Goal: Task Accomplishment & Management: Manage account settings

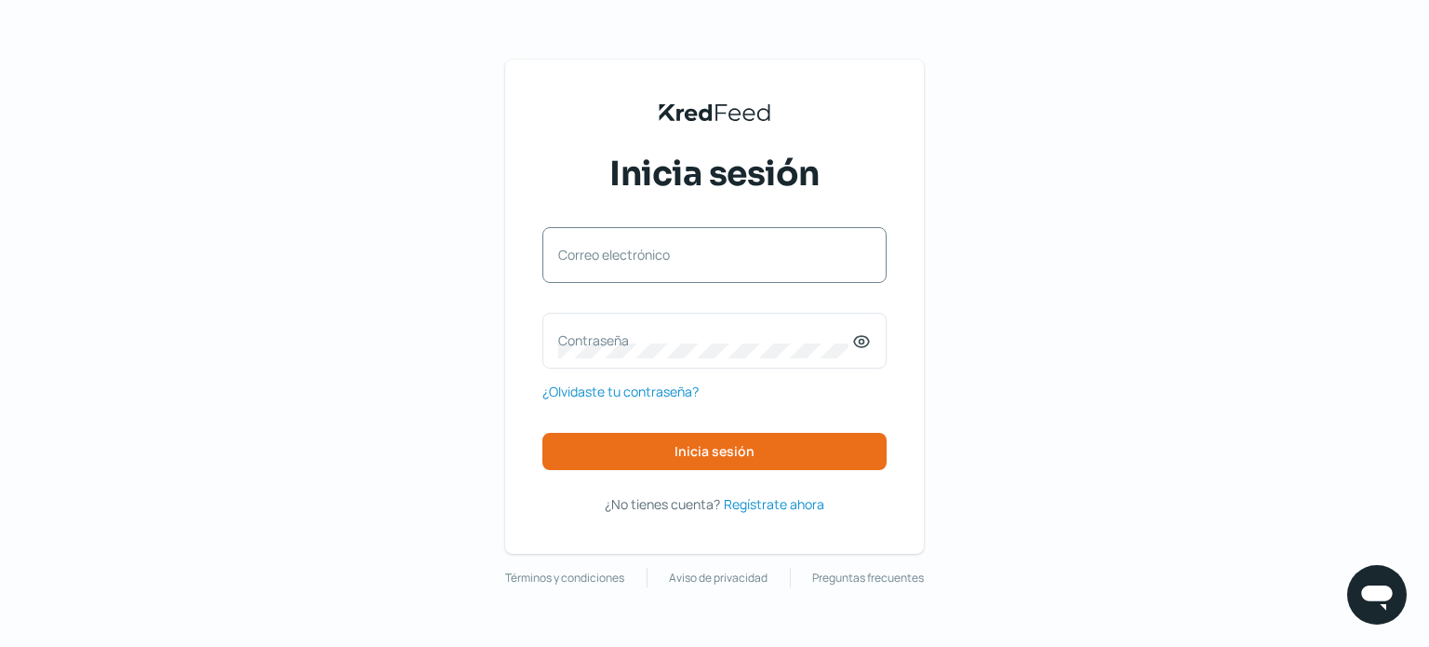
click at [580, 256] on label "Correo electrónico" at bounding box center [705, 255] width 294 height 18
click at [580, 256] on input "Correo electrónico" at bounding box center [714, 264] width 313 height 17
type input "[EMAIL_ADDRESS][DOMAIN_NAME]"
click at [603, 337] on label "Contraseña" at bounding box center [705, 340] width 294 height 18
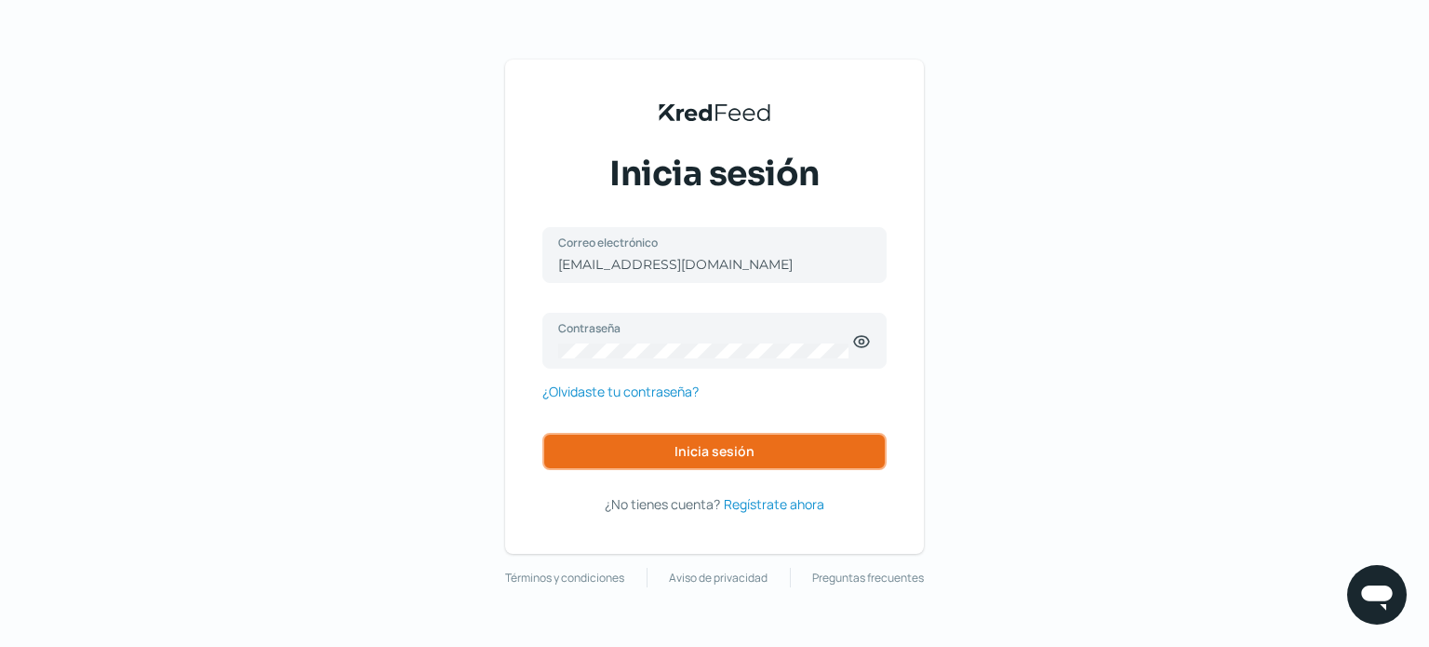
click at [718, 458] on span "Inicia sesión" at bounding box center [715, 451] width 80 height 13
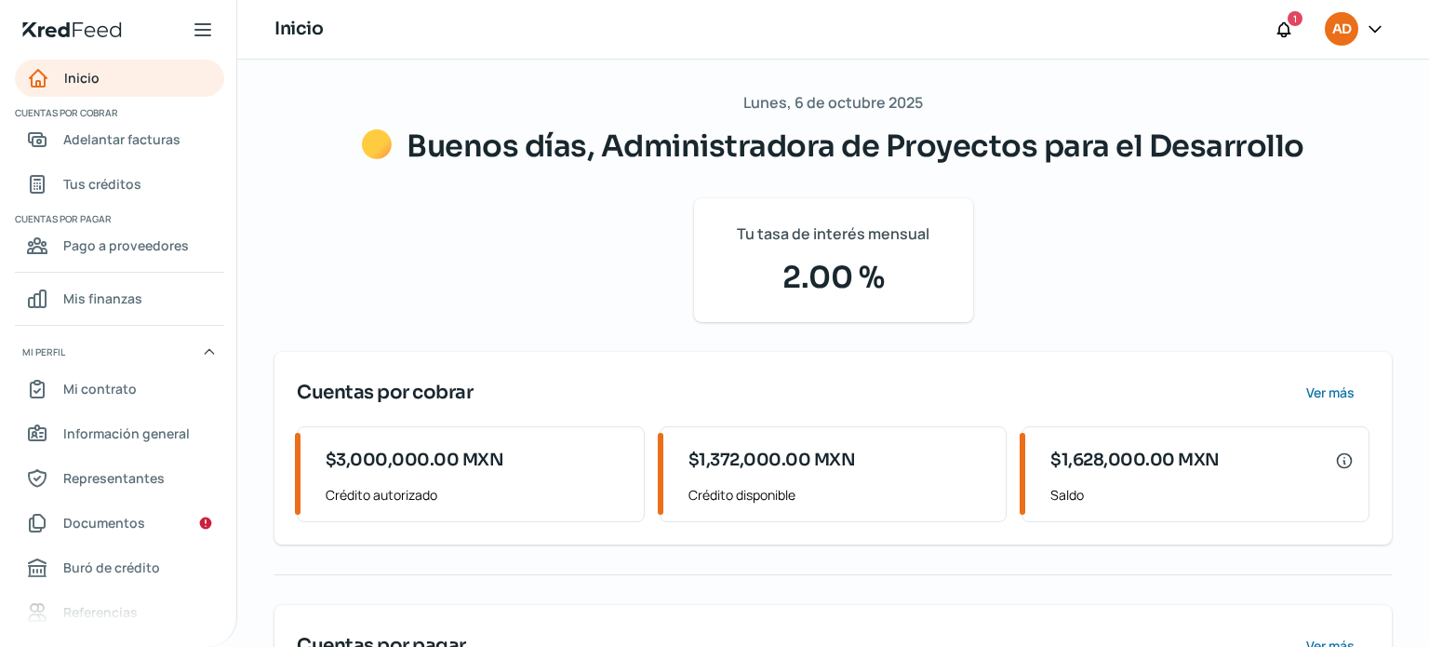
click at [1377, 27] on icon at bounding box center [1375, 29] width 19 height 19
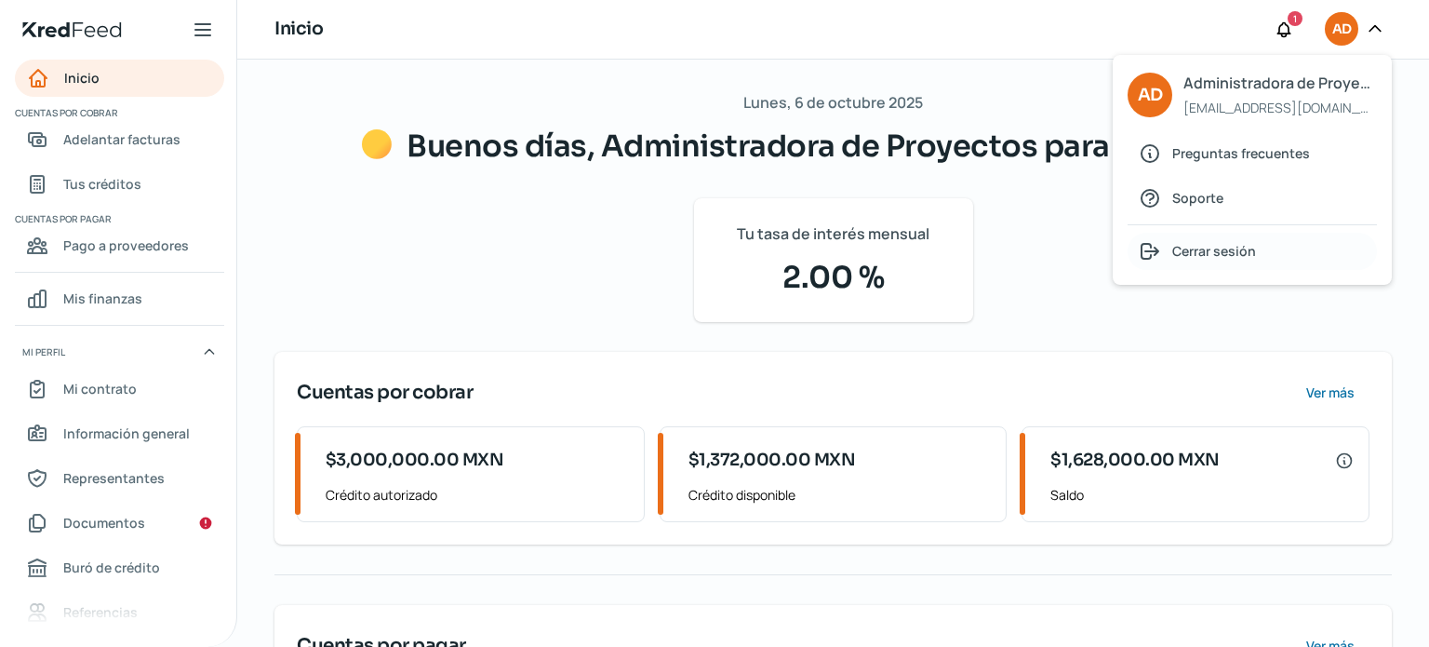
click at [1230, 245] on span "Cerrar sesión" at bounding box center [1215, 250] width 84 height 23
